Goal: Information Seeking & Learning: Learn about a topic

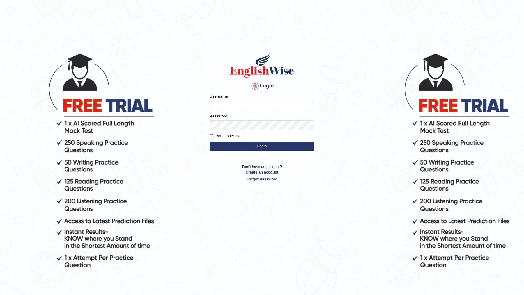
click at [250, 101] on input "Username" at bounding box center [262, 106] width 105 height 10
type input "DR1915"
click at [210, 142] on button "Login" at bounding box center [262, 146] width 105 height 9
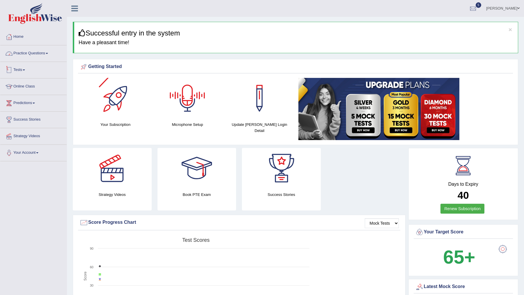
click at [48, 54] on link "Practice Questions" at bounding box center [33, 52] width 66 height 15
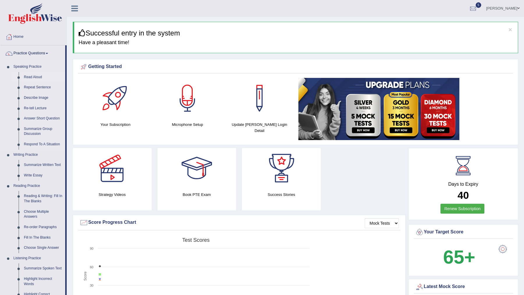
click at [35, 74] on link "Read Aloud" at bounding box center [43, 77] width 44 height 10
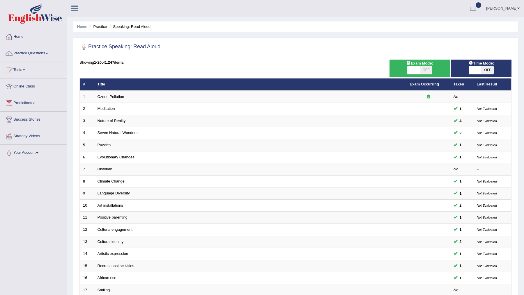
click at [423, 67] on span "OFF" at bounding box center [426, 70] width 13 height 8
checkbox input "true"
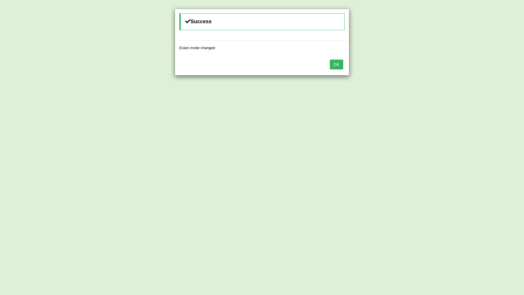
click at [336, 65] on button "OK" at bounding box center [336, 65] width 13 height 10
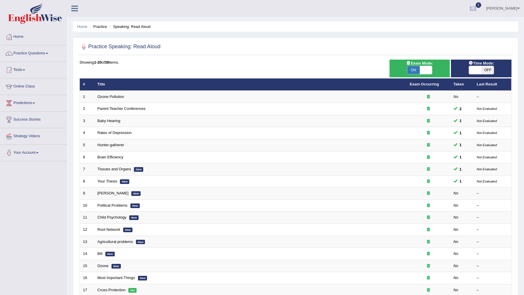
click at [487, 68] on span "OFF" at bounding box center [487, 70] width 13 height 8
checkbox input "true"
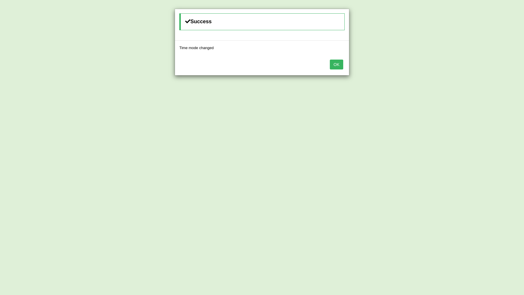
click at [344, 60] on div "OK" at bounding box center [262, 65] width 174 height 20
click at [343, 60] on button "OK" at bounding box center [336, 65] width 13 height 10
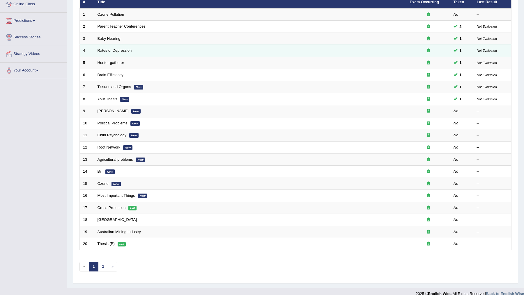
scroll to position [86, 0]
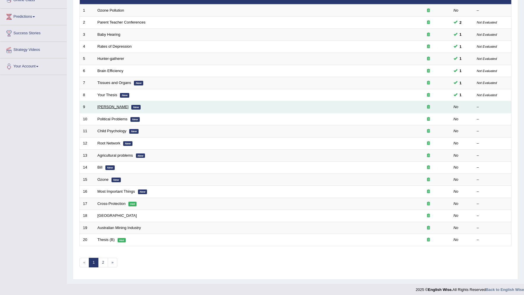
click at [111, 106] on link "William Shakespeare" at bounding box center [112, 107] width 31 height 4
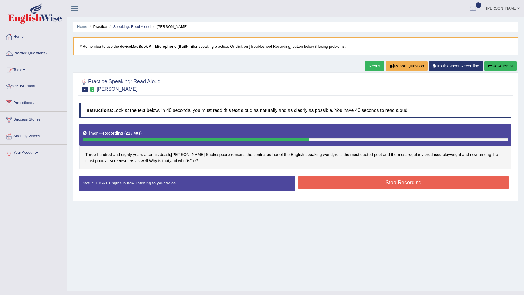
click at [356, 180] on button "Stop Recording" at bounding box center [403, 182] width 210 height 13
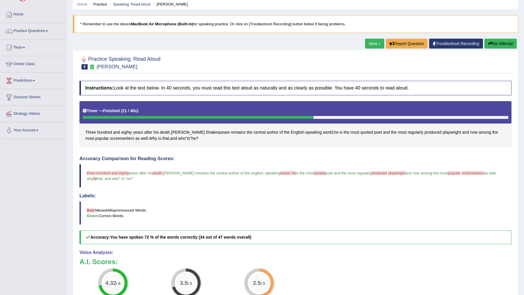
scroll to position [7, 0]
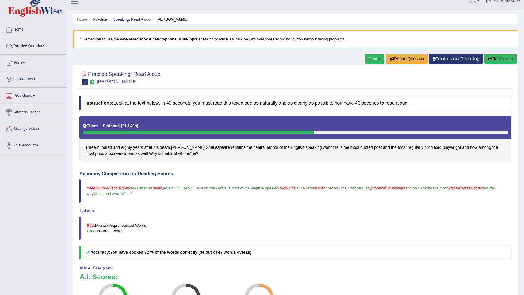
click at [370, 62] on link "Next »" at bounding box center [374, 59] width 19 height 10
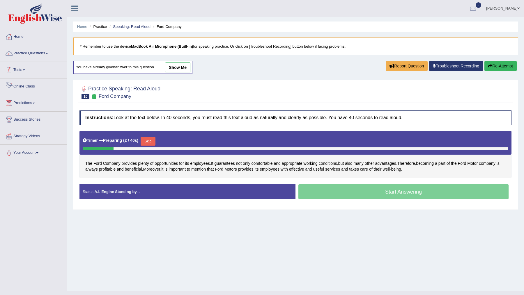
click at [40, 56] on link "Practice Questions" at bounding box center [33, 52] width 66 height 15
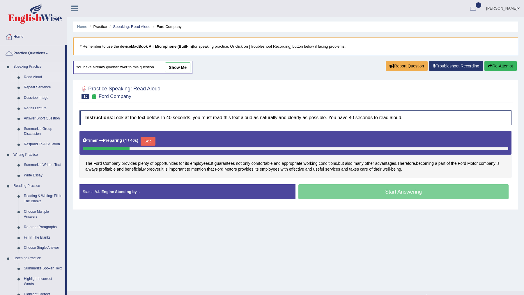
click at [34, 76] on link "Read Aloud" at bounding box center [43, 77] width 44 height 10
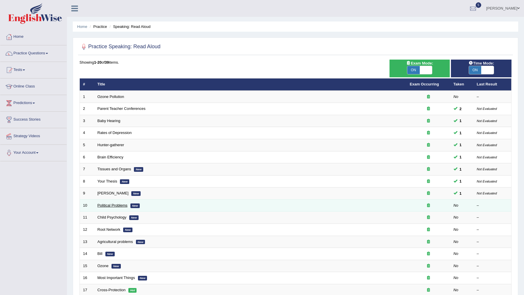
click at [114, 204] on link "Political Problems" at bounding box center [112, 205] width 30 height 4
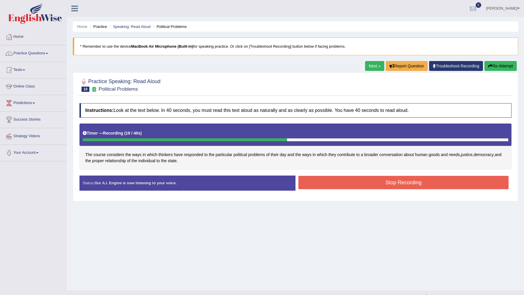
click at [309, 179] on button "Stop Recording" at bounding box center [403, 182] width 210 height 13
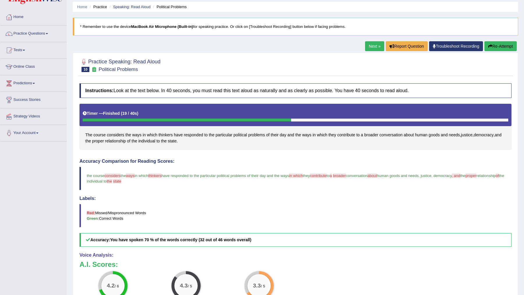
scroll to position [4, 0]
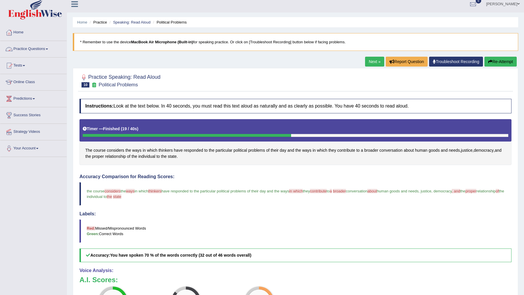
click at [45, 51] on link "Practice Questions" at bounding box center [33, 48] width 66 height 15
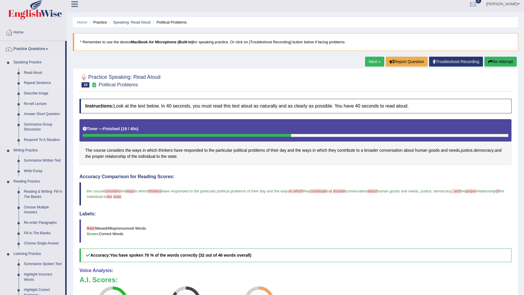
click at [35, 83] on link "Repeat Sentence" at bounding box center [43, 83] width 44 height 10
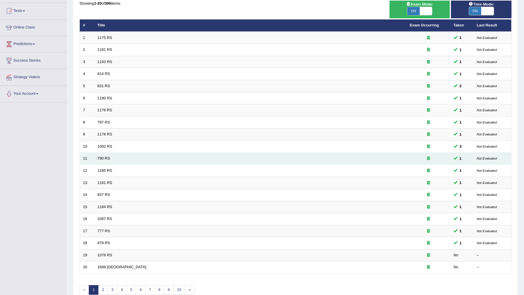
scroll to position [86, 0]
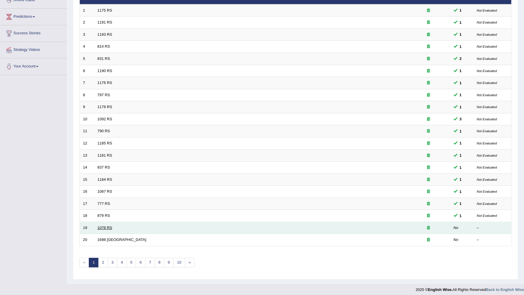
click at [102, 226] on link "1078 RS" at bounding box center [104, 228] width 15 height 4
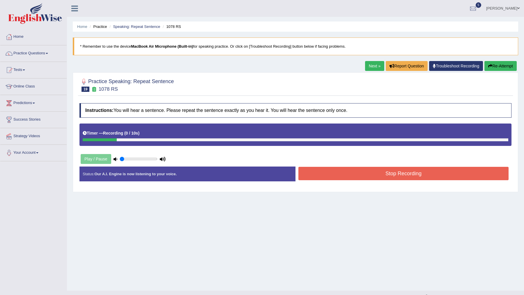
click at [358, 176] on button "Stop Recording" at bounding box center [403, 173] width 210 height 13
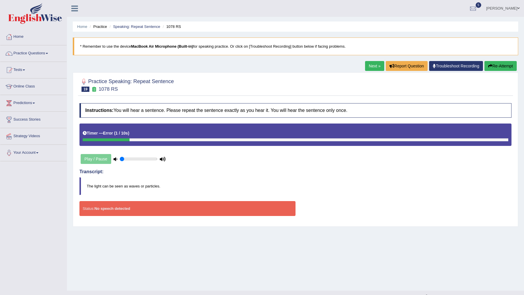
click at [153, 206] on div "Status: No speech detected" at bounding box center [187, 208] width 216 height 15
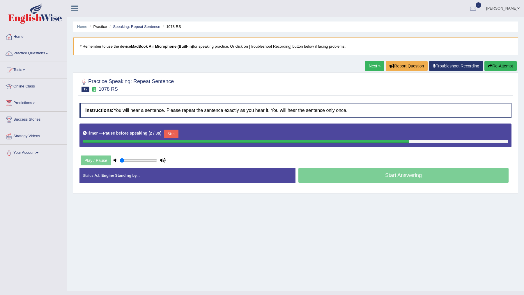
click at [174, 135] on button "Skip" at bounding box center [171, 134] width 15 height 9
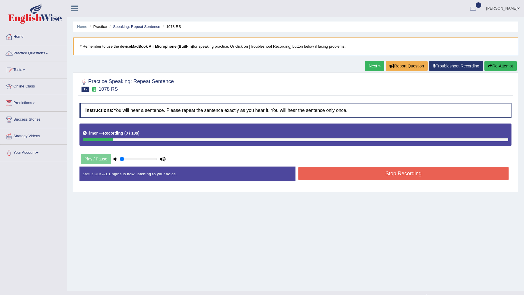
click at [347, 170] on button "Stop Recording" at bounding box center [403, 173] width 210 height 13
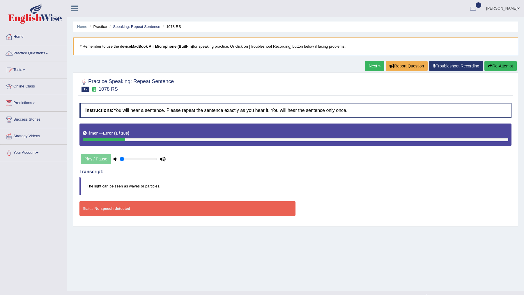
click at [173, 209] on div "Status: No speech detected" at bounding box center [187, 208] width 216 height 15
click at [117, 210] on strong "No speech detected" at bounding box center [112, 209] width 36 height 4
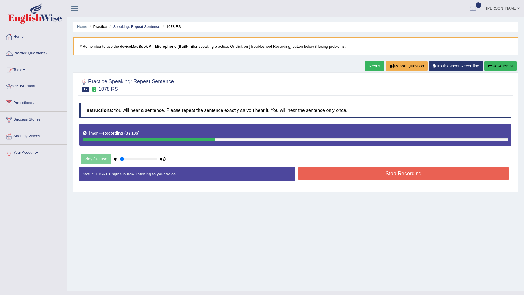
click at [341, 174] on button "Stop Recording" at bounding box center [403, 173] width 210 height 13
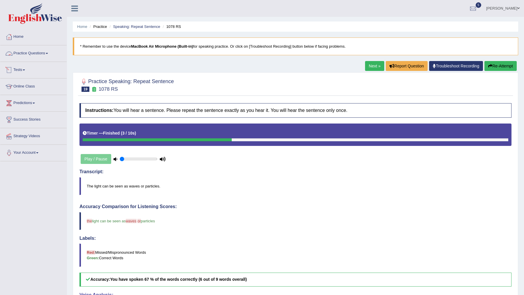
click at [34, 53] on link "Practice Questions" at bounding box center [33, 52] width 66 height 15
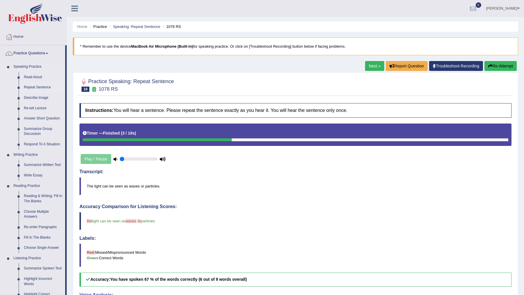
click at [40, 88] on link "Repeat Sentence" at bounding box center [43, 87] width 44 height 10
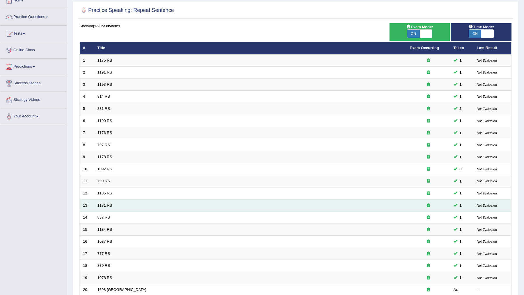
scroll to position [86, 0]
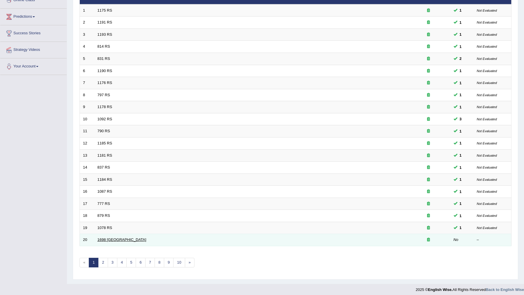
click at [101, 238] on link "1698 RS" at bounding box center [121, 240] width 49 height 4
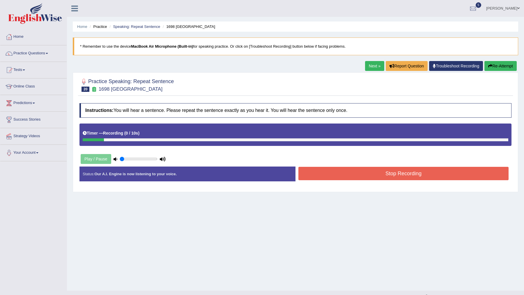
click at [350, 177] on button "Stop Recording" at bounding box center [403, 173] width 210 height 13
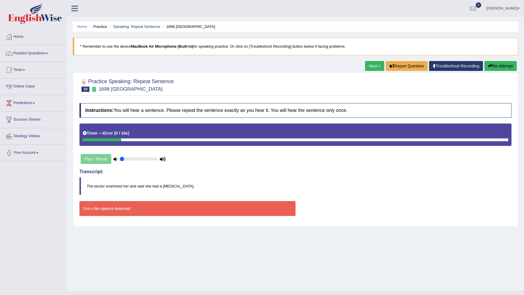
click at [176, 208] on div "Status: No speech detected" at bounding box center [187, 208] width 216 height 15
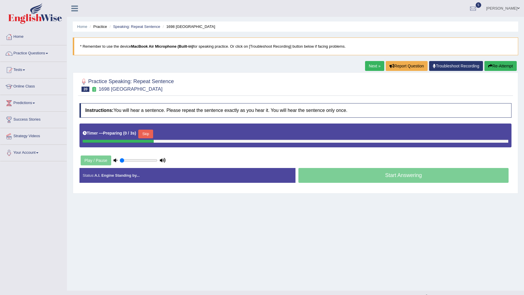
click at [143, 135] on button "Skip" at bounding box center [145, 134] width 15 height 9
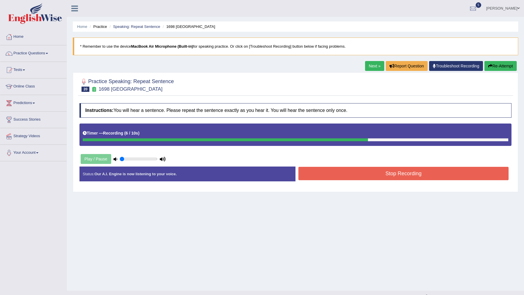
click at [379, 175] on button "Stop Recording" at bounding box center [403, 173] width 210 height 13
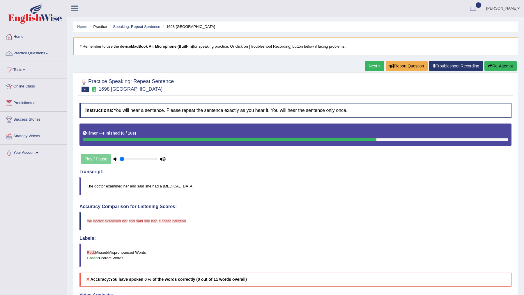
click at [37, 54] on link "Practice Questions" at bounding box center [33, 52] width 66 height 15
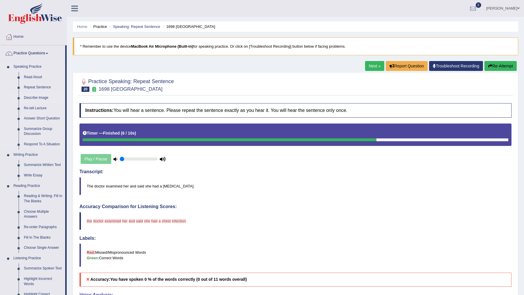
click at [35, 98] on link "Describe Image" at bounding box center [43, 98] width 44 height 10
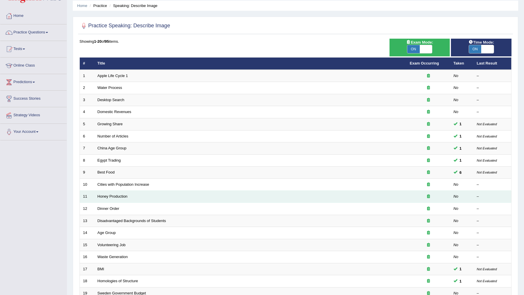
scroll to position [23, 0]
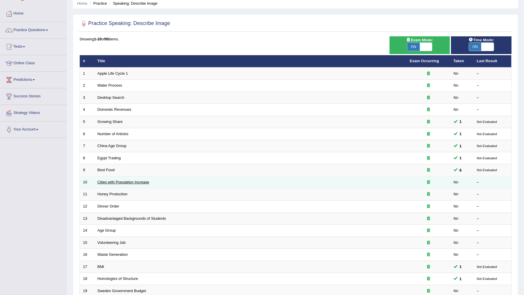
click at [133, 180] on link "Cities with Population Increase" at bounding box center [123, 182] width 52 height 4
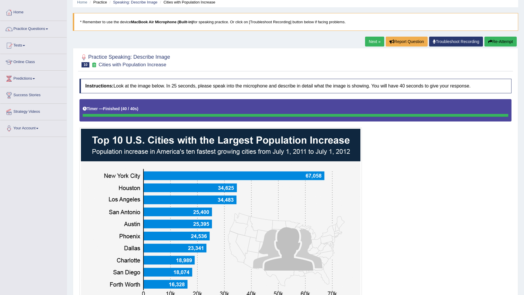
scroll to position [17, 0]
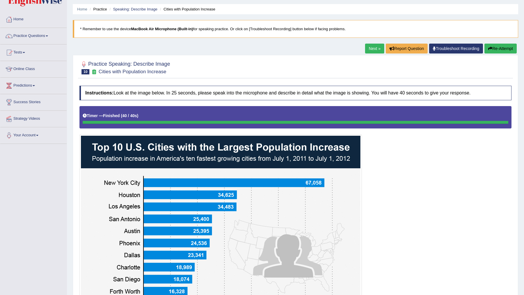
click at [493, 46] on button "Re-Attempt" at bounding box center [500, 49] width 32 height 10
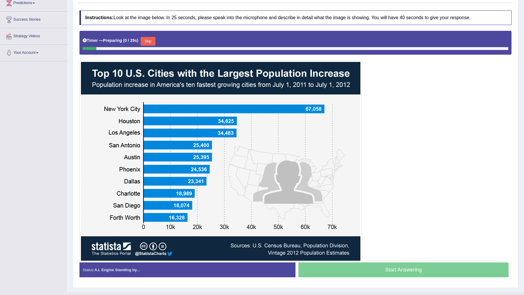
scroll to position [110, 0]
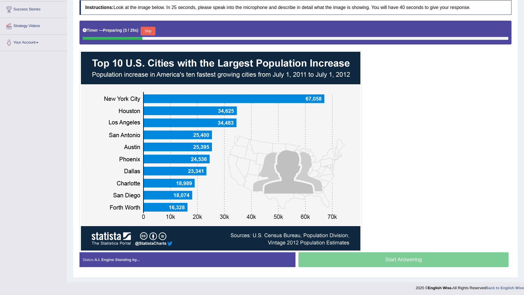
click at [151, 34] on button "Skip" at bounding box center [148, 31] width 15 height 9
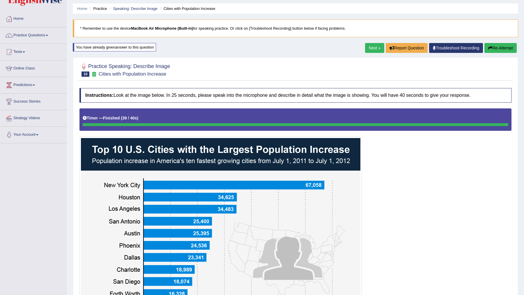
scroll to position [0, 0]
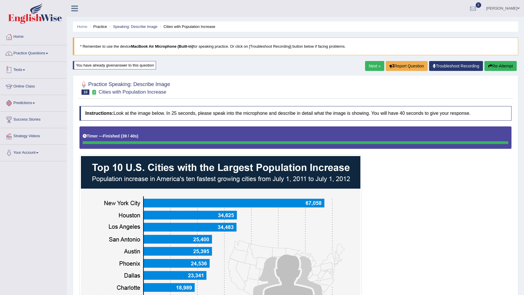
click at [33, 53] on link "Practice Questions" at bounding box center [33, 52] width 66 height 15
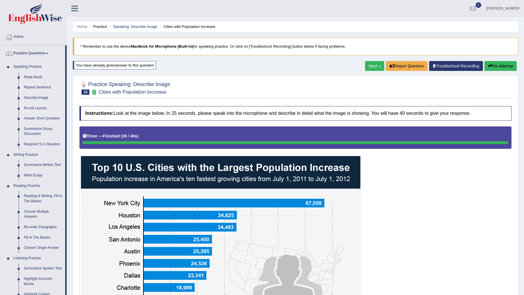
click at [38, 108] on link "Re-tell Lecture" at bounding box center [43, 108] width 44 height 10
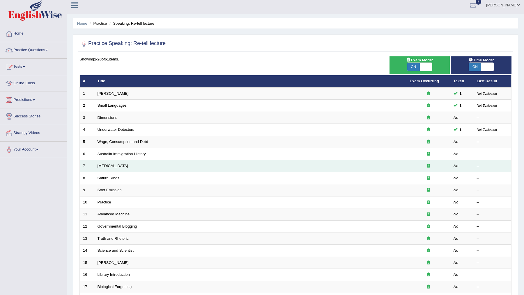
scroll to position [5, 0]
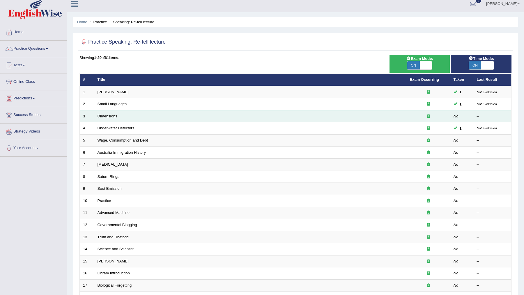
click at [110, 116] on link "Dimensions" at bounding box center [107, 116] width 20 height 4
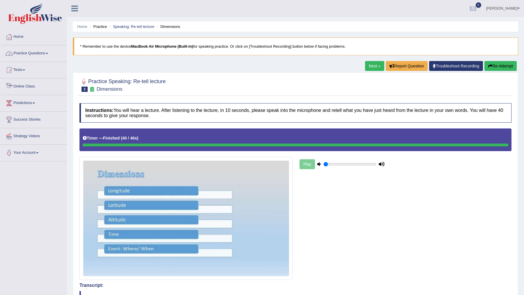
click at [49, 56] on link "Practice Questions" at bounding box center [33, 52] width 66 height 15
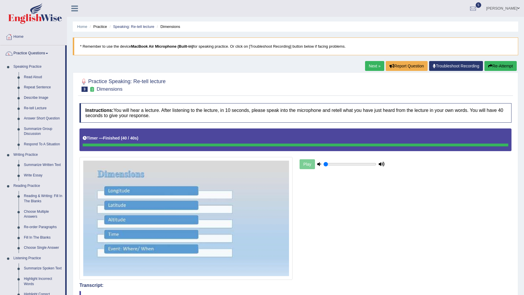
click at [368, 67] on link "Next »" at bounding box center [374, 66] width 19 height 10
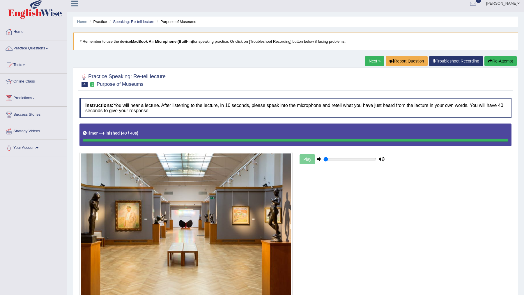
scroll to position [5, 0]
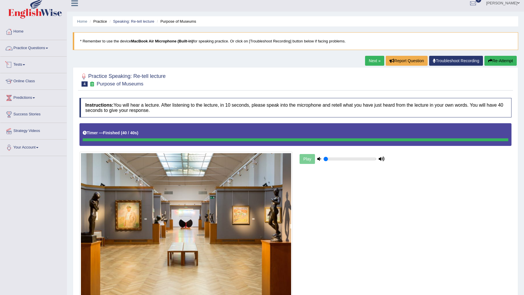
click at [50, 46] on link "Practice Questions" at bounding box center [33, 47] width 66 height 15
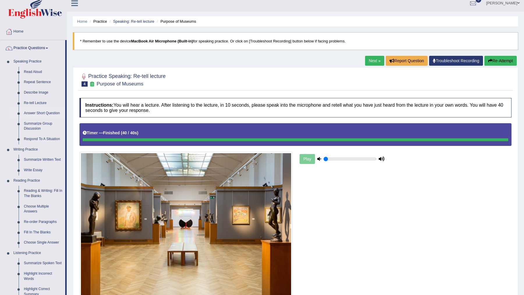
click at [42, 113] on link "Answer Short Question" at bounding box center [43, 113] width 44 height 10
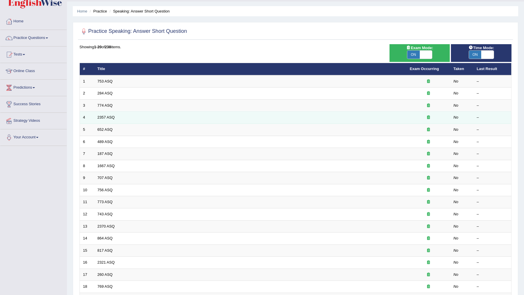
scroll to position [86, 0]
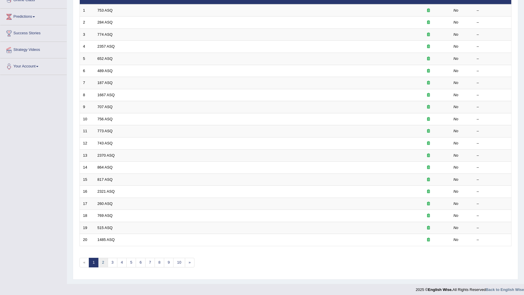
click at [101, 259] on link "2" at bounding box center [103, 263] width 10 height 10
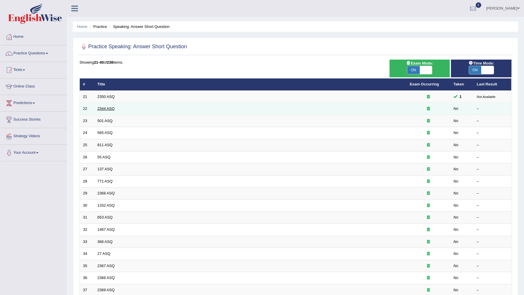
click at [105, 110] on link "2344 ASQ" at bounding box center [105, 109] width 17 height 4
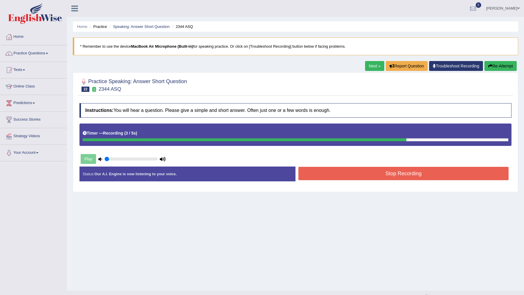
click at [333, 177] on button "Stop Recording" at bounding box center [403, 173] width 210 height 13
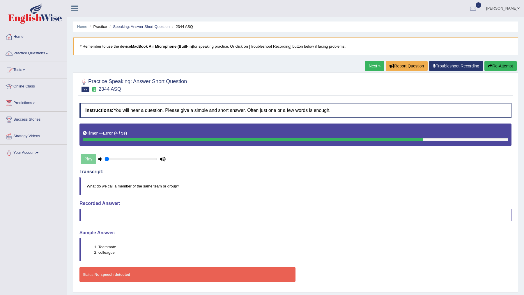
scroll to position [15, 0]
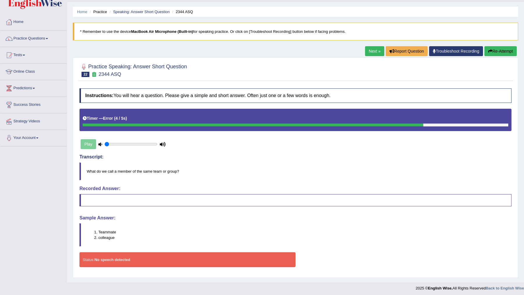
click at [361, 50] on div "Home Practice Speaking: Answer Short Question 2344 ASQ * Remember to use the de…" at bounding box center [295, 134] width 457 height 298
click at [368, 52] on link "Next »" at bounding box center [374, 51] width 19 height 10
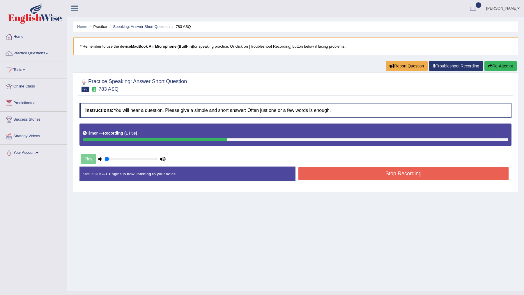
click at [381, 175] on button "Stop Recording" at bounding box center [403, 173] width 210 height 13
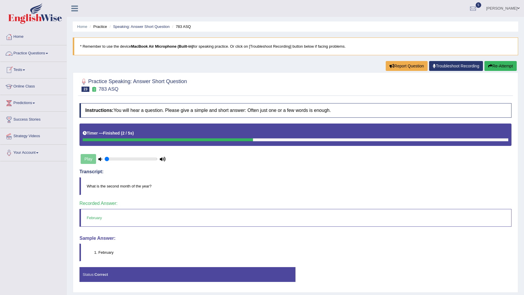
click at [38, 55] on link "Practice Questions" at bounding box center [33, 52] width 66 height 15
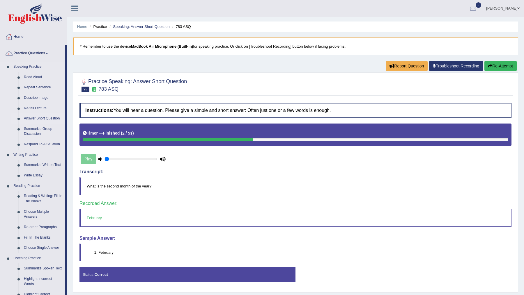
click at [40, 118] on link "Answer Short Question" at bounding box center [43, 118] width 44 height 10
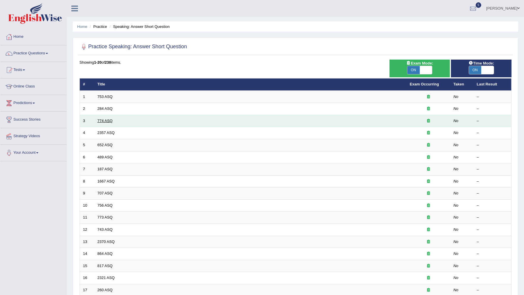
click at [101, 119] on link "774 ASQ" at bounding box center [104, 121] width 15 height 4
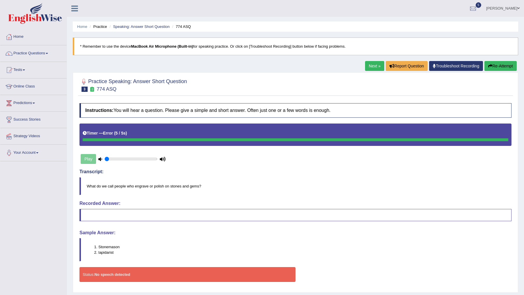
click at [327, 175] on div "Transcript: What do we call people who engrave or polish on stones and gems?" at bounding box center [295, 182] width 432 height 26
click at [43, 56] on link "Practice Questions" at bounding box center [33, 52] width 66 height 15
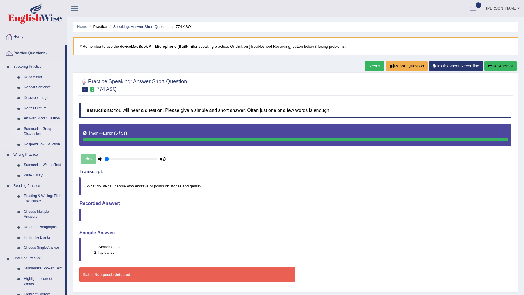
click at [41, 129] on link "Summarize Group Discussion" at bounding box center [43, 131] width 44 height 15
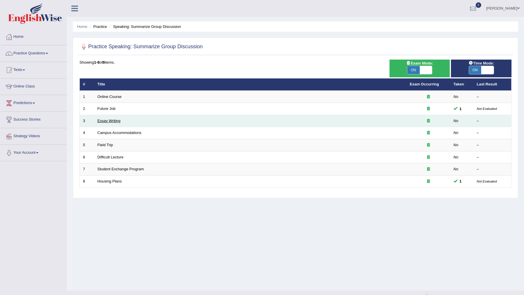
click at [102, 120] on link "Essay Writing" at bounding box center [108, 121] width 23 height 4
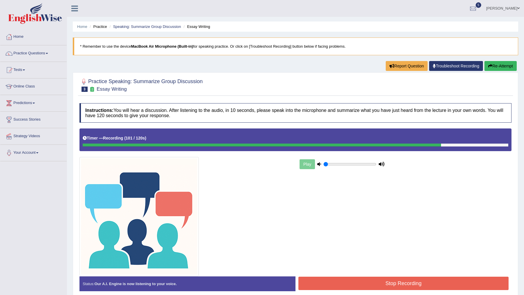
scroll to position [25, 0]
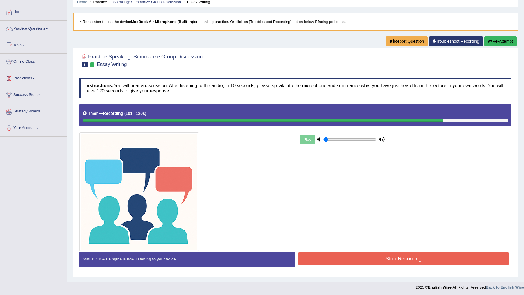
click at [379, 253] on button "Stop Recording" at bounding box center [403, 258] width 210 height 13
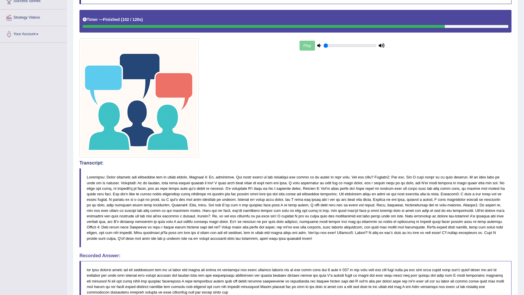
scroll to position [0, 0]
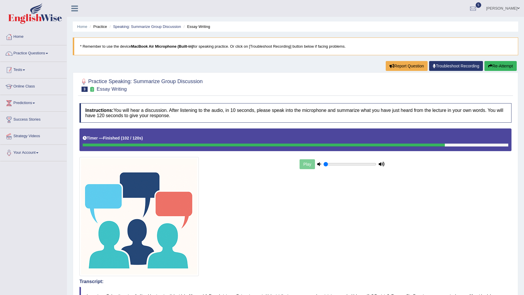
click at [45, 54] on link "Practice Questions" at bounding box center [33, 52] width 66 height 15
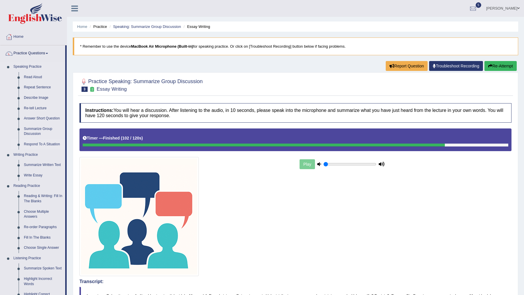
click at [45, 144] on link "Respond To A Situation" at bounding box center [43, 144] width 44 height 10
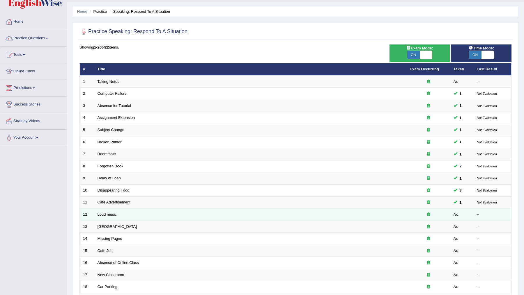
scroll to position [25, 0]
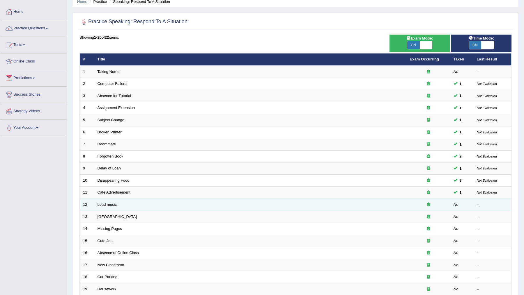
click at [108, 203] on link "Loud music" at bounding box center [106, 205] width 19 height 4
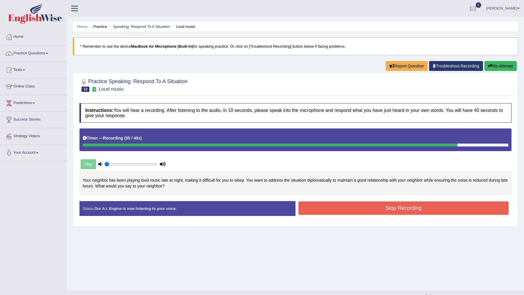
click at [367, 208] on button "Stop Recording" at bounding box center [403, 208] width 210 height 13
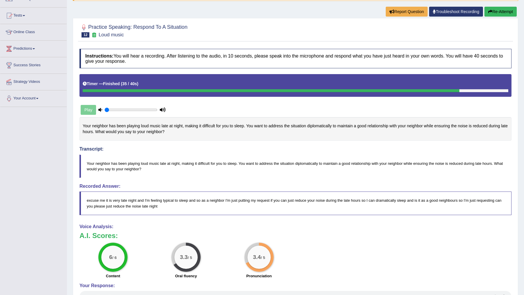
scroll to position [56, 0]
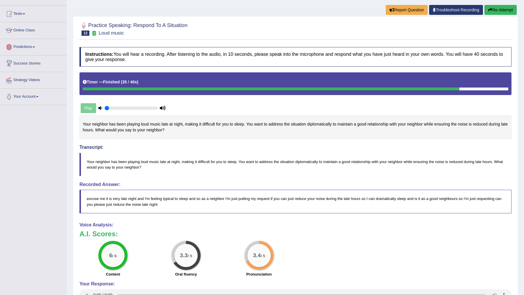
click at [36, 45] on link "Predictions" at bounding box center [33, 46] width 66 height 15
click at [41, 72] on link "Success Stories" at bounding box center [33, 73] width 66 height 15
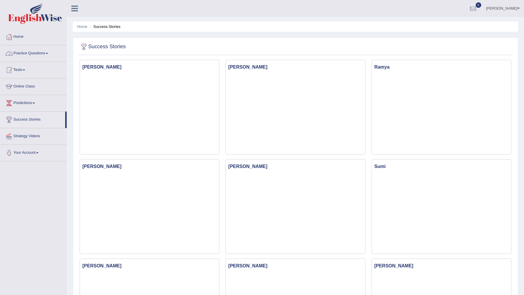
click at [38, 52] on link "Practice Questions" at bounding box center [33, 52] width 66 height 15
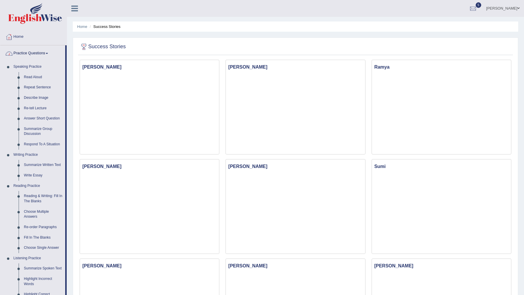
click at [39, 53] on link "Practice Questions" at bounding box center [32, 52] width 65 height 15
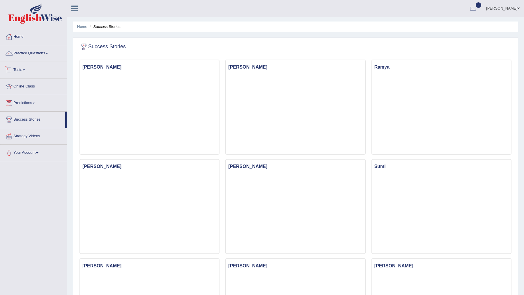
click at [19, 71] on link "Tests" at bounding box center [33, 69] width 66 height 15
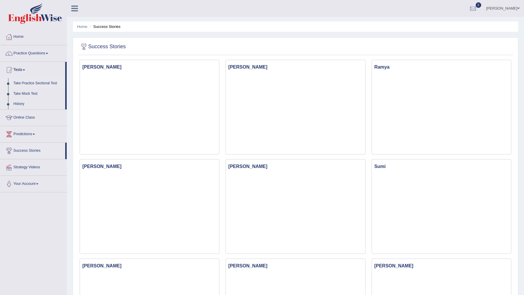
click at [26, 83] on link "Take Practice Sectional Test" at bounding box center [38, 83] width 54 height 10
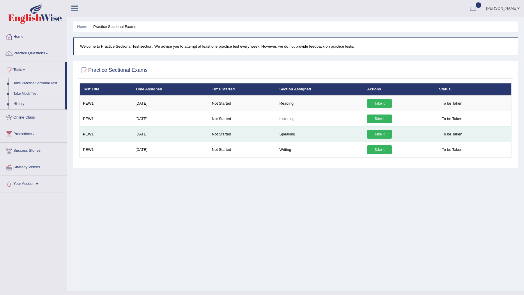
click at [380, 137] on link "Take it" at bounding box center [379, 134] width 25 height 9
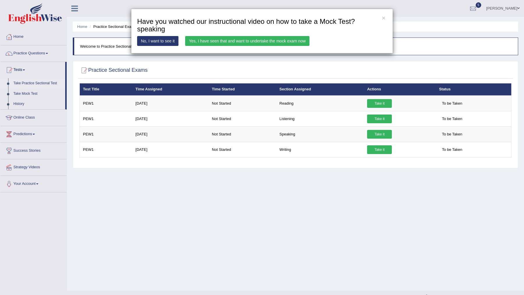
click at [211, 41] on link "Yes, I have seen that and want to undertake the mock exam now" at bounding box center [247, 41] width 124 height 10
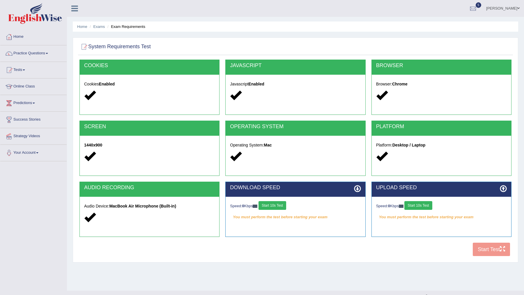
click at [277, 207] on button "Start 10s Test" at bounding box center [272, 205] width 28 height 9
click at [423, 205] on button "Start 10s Test" at bounding box center [418, 205] width 28 height 9
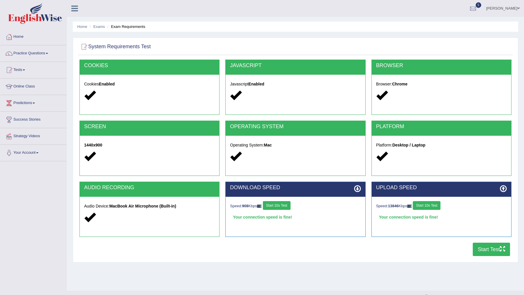
click at [484, 249] on button "Start Test" at bounding box center [491, 249] width 37 height 13
